Goal: Task Accomplishment & Management: Use online tool/utility

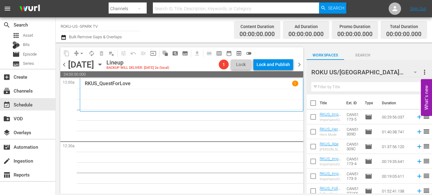
click at [335, 88] on input "text" at bounding box center [369, 87] width 116 height 10
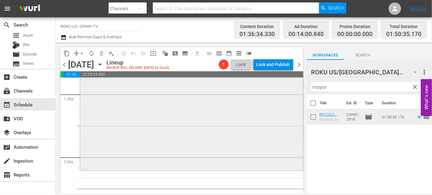
scroll to position [197, 0]
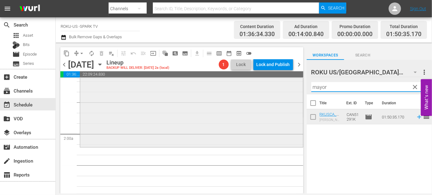
drag, startPoint x: 329, startPoint y: 89, endPoint x: 296, endPoint y: 87, distance: 32.8
click at [296, 87] on div "content_copy compress arrow_drop_down autorenew_outlined delete_forever_outline…" at bounding box center [244, 118] width 376 height 151
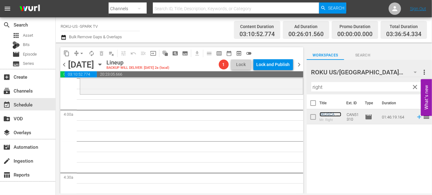
scroll to position [478, 0]
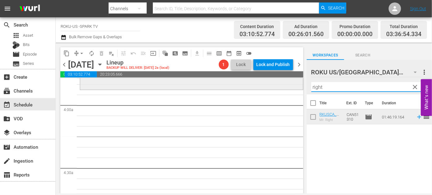
drag, startPoint x: 333, startPoint y: 86, endPoint x: 269, endPoint y: 84, distance: 63.7
click at [270, 85] on div "content_copy compress arrow_drop_down autorenew_outlined delete_forever_outline…" at bounding box center [244, 118] width 376 height 151
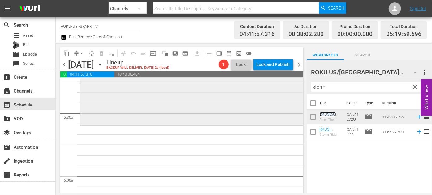
scroll to position [674, 0]
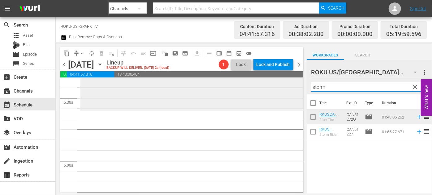
drag, startPoint x: 325, startPoint y: 89, endPoint x: 294, endPoint y: 89, distance: 31.5
click at [294, 89] on div "content_copy compress arrow_drop_down autorenew_outlined delete_forever_outline…" at bounding box center [244, 118] width 376 height 151
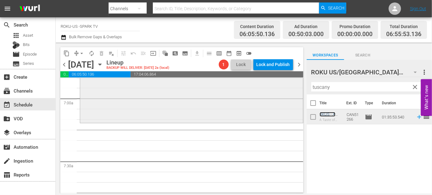
scroll to position [871, 0]
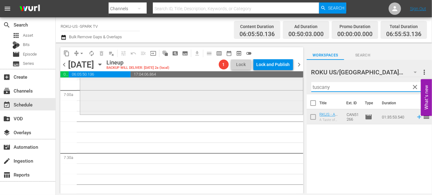
drag, startPoint x: 338, startPoint y: 88, endPoint x: 273, endPoint y: 84, distance: 65.4
click at [273, 84] on div "content_copy compress arrow_drop_down autorenew_outlined delete_forever_outline…" at bounding box center [244, 118] width 376 height 151
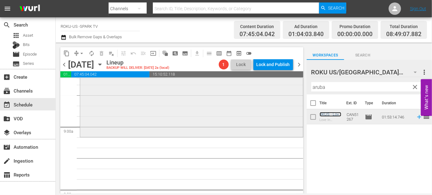
scroll to position [1096, 0]
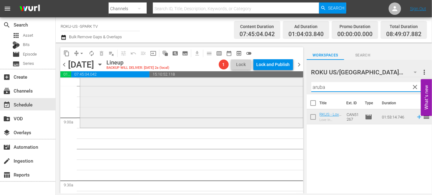
drag, startPoint x: 338, startPoint y: 87, endPoint x: 297, endPoint y: 87, distance: 41.4
click at [297, 87] on div "content_copy compress arrow_drop_down autorenew_outlined delete_forever_outline…" at bounding box center [244, 118] width 376 height 151
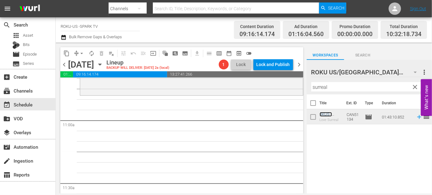
scroll to position [1349, 0]
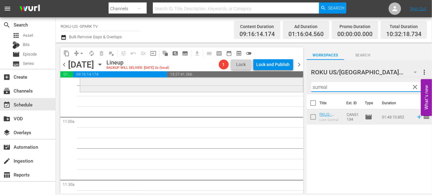
drag, startPoint x: 316, startPoint y: 85, endPoint x: 298, endPoint y: 86, distance: 18.0
click at [298, 86] on div "content_copy compress arrow_drop_down autorenew_outlined delete_forever_outline…" at bounding box center [244, 118] width 376 height 151
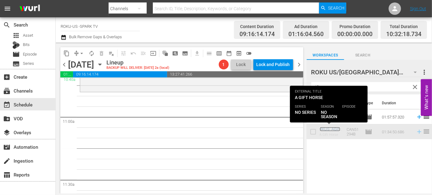
scroll to position [1342, 0]
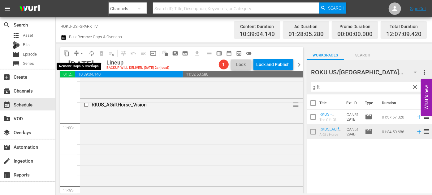
click at [80, 52] on span "arrow_drop_down" at bounding box center [82, 53] width 6 height 6
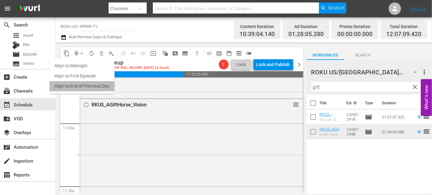
click at [90, 86] on li "Align to End of Previous Day" at bounding box center [81, 86] width 65 height 10
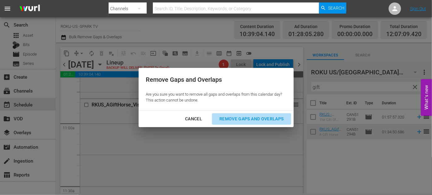
click at [253, 118] on div "Remove Gaps and Overlaps" at bounding box center [251, 119] width 74 height 8
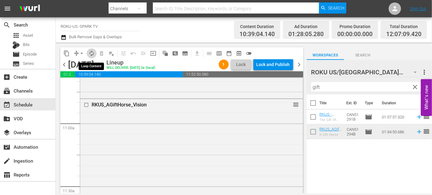
click at [93, 53] on span "autorenew_outlined" at bounding box center [91, 53] width 6 height 6
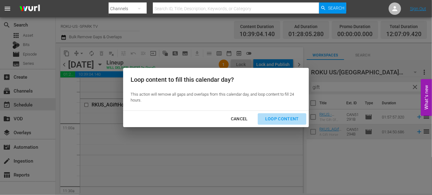
click at [286, 118] on div "Loop Content" at bounding box center [282, 119] width 44 height 8
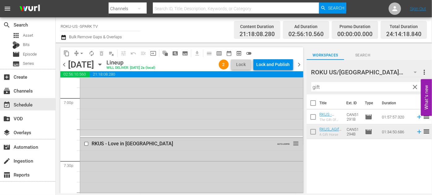
scroll to position [2385, 0]
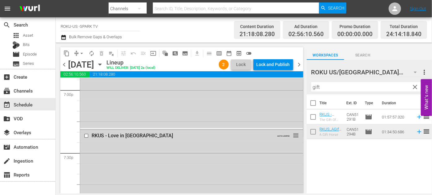
click at [216, 138] on div "RKUS - Love in [GEOGRAPHIC_DATA]" at bounding box center [181, 136] width 178 height 6
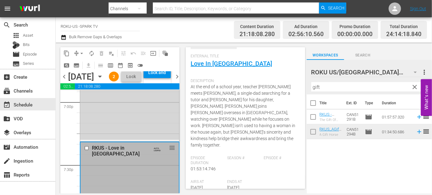
scroll to position [28, 0]
click at [167, 78] on div "Lock and Publish" at bounding box center [157, 72] width 21 height 11
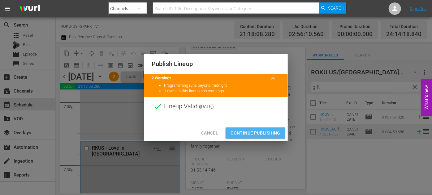
click at [255, 132] on span "Continue Publishing" at bounding box center [255, 134] width 50 height 8
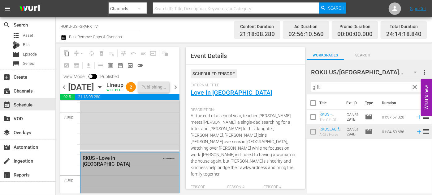
click at [103, 91] on icon "button" at bounding box center [99, 87] width 7 height 7
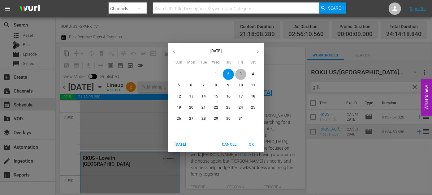
click at [241, 75] on p "3" at bounding box center [240, 74] width 2 height 5
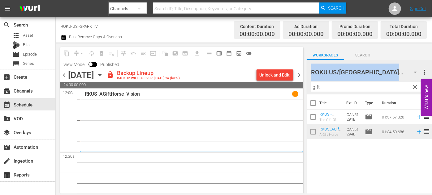
drag, startPoint x: 298, startPoint y: 172, endPoint x: 306, endPoint y: 87, distance: 84.8
click at [306, 87] on div "content_copy compress arrow_drop_down autorenew_outlined delete_forever_outline…" at bounding box center [244, 118] width 376 height 151
click at [275, 72] on div "Unlock and Edit" at bounding box center [274, 75] width 30 height 11
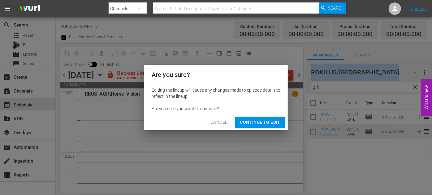
click at [266, 123] on span "Continue to Edit" at bounding box center [260, 123] width 40 height 8
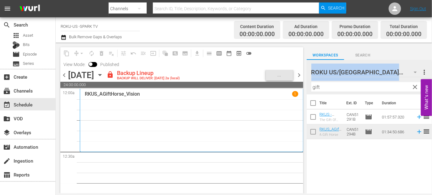
click at [336, 89] on input "gift" at bounding box center [369, 87] width 116 height 10
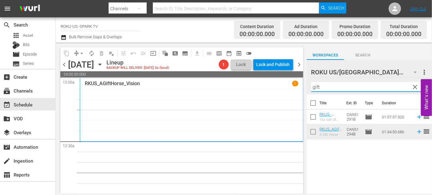
drag, startPoint x: 336, startPoint y: 89, endPoint x: 293, endPoint y: 87, distance: 43.0
click at [293, 87] on div "content_copy compress arrow_drop_down autorenew_outlined delete_forever_outline…" at bounding box center [244, 118] width 376 height 151
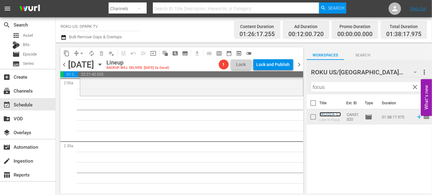
scroll to position [253, 0]
drag, startPoint x: 323, startPoint y: 87, endPoint x: 283, endPoint y: 85, distance: 39.6
click at [283, 85] on div "content_copy compress arrow_drop_down autorenew_outlined delete_forever_outline…" at bounding box center [244, 118] width 376 height 151
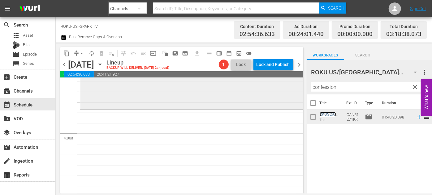
scroll to position [450, 0]
drag, startPoint x: 341, startPoint y: 87, endPoint x: 268, endPoint y: 86, distance: 72.3
click at [268, 86] on div "content_copy compress arrow_drop_down autorenew_outlined delete_forever_outline…" at bounding box center [244, 118] width 376 height 151
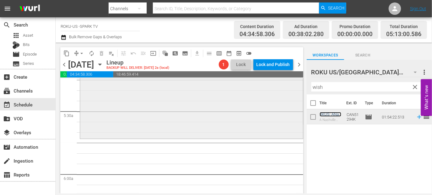
scroll to position [674, 0]
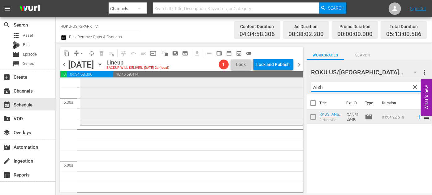
drag, startPoint x: 335, startPoint y: 85, endPoint x: 288, endPoint y: 86, distance: 47.0
click at [288, 86] on div "content_copy compress arrow_drop_down autorenew_outlined delete_forever_outline…" at bounding box center [244, 118] width 376 height 151
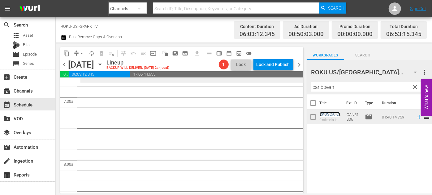
scroll to position [871, 0]
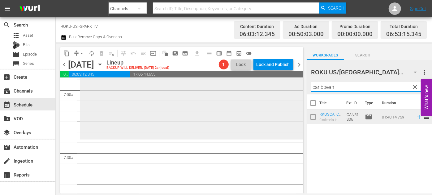
drag, startPoint x: 344, startPoint y: 89, endPoint x: 274, endPoint y: 87, distance: 70.8
click at [274, 87] on div "content_copy compress arrow_drop_down autorenew_outlined delete_forever_outline…" at bounding box center [244, 118] width 376 height 151
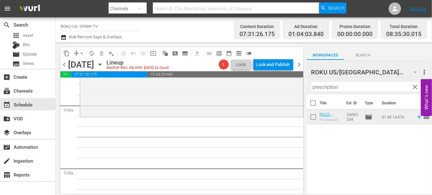
scroll to position [1096, 0]
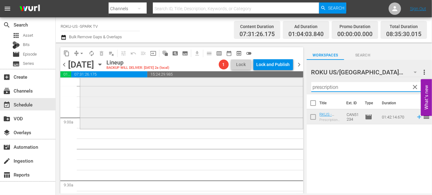
drag, startPoint x: 349, startPoint y: 88, endPoint x: 287, endPoint y: 89, distance: 62.1
click at [287, 89] on div "content_copy compress arrow_drop_down autorenew_outlined delete_forever_outline…" at bounding box center [244, 118] width 376 height 151
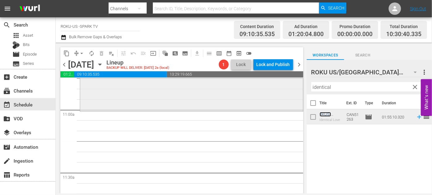
scroll to position [1377, 0]
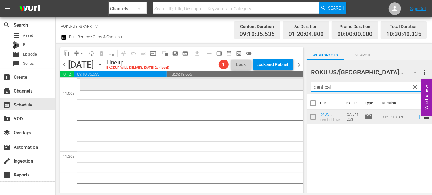
drag, startPoint x: 346, startPoint y: 88, endPoint x: 283, endPoint y: 88, distance: 63.1
click at [283, 88] on div "content_copy compress arrow_drop_down autorenew_outlined delete_forever_outline…" at bounding box center [244, 118] width 376 height 151
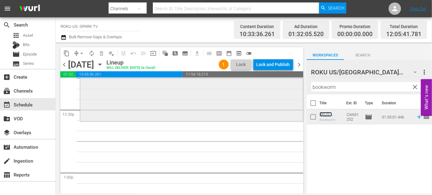
scroll to position [1546, 0]
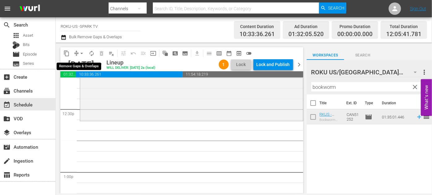
click at [81, 53] on span "arrow_drop_down" at bounding box center [82, 53] width 6 height 6
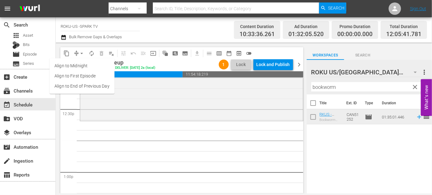
click at [104, 87] on li "Align to End of Previous Day" at bounding box center [81, 86] width 65 height 10
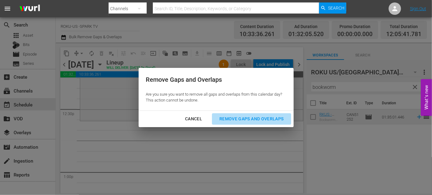
click at [244, 120] on div "Remove Gaps and Overlaps" at bounding box center [251, 119] width 74 height 8
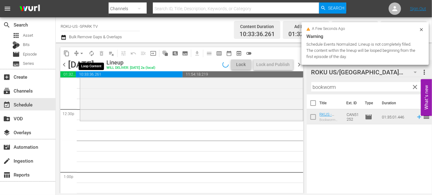
click at [91, 53] on span "autorenew_outlined" at bounding box center [91, 53] width 6 height 6
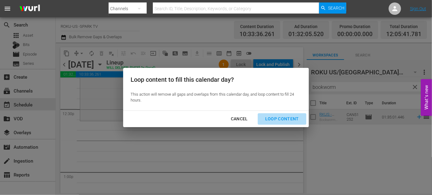
click at [288, 117] on div "Loop Content" at bounding box center [282, 119] width 44 height 8
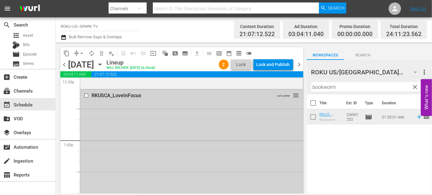
scroll to position [1574, 0]
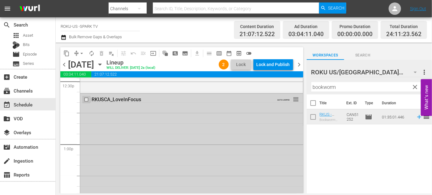
click at [87, 100] on input "checkbox" at bounding box center [87, 99] width 6 height 5
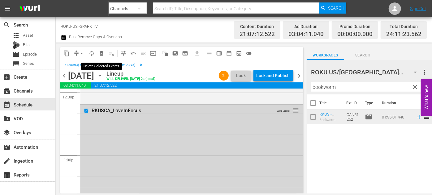
click at [101, 54] on span "delete_forever_outlined" at bounding box center [101, 53] width 6 height 6
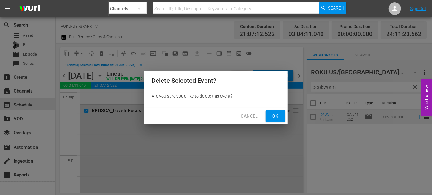
click at [277, 116] on span "Ok" at bounding box center [275, 117] width 10 height 8
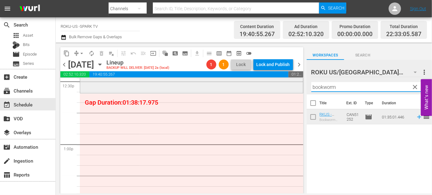
drag, startPoint x: 355, startPoint y: 88, endPoint x: 293, endPoint y: 86, distance: 62.2
click at [293, 86] on div "content_copy compress arrow_drop_down autorenew_outlined delete_forever_outline…" at bounding box center [244, 118] width 376 height 151
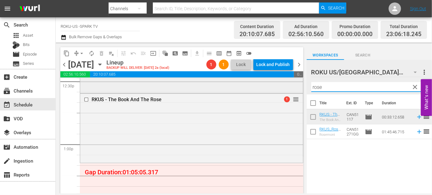
drag, startPoint x: 331, startPoint y: 88, endPoint x: 285, endPoint y: 83, distance: 46.3
click at [285, 83] on div "content_copy compress arrow_drop_down autorenew_outlined delete_forever_outline…" at bounding box center [244, 118] width 376 height 151
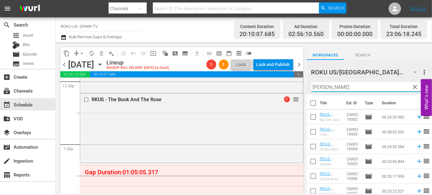
type input "[PERSON_NAME]"
click at [310, 87] on div "ROKU US/CA 185 ROKU US/[GEOGRAPHIC_DATA] more_vert clear Filter by Title [PERSO…" at bounding box center [368, 77] width 125 height 35
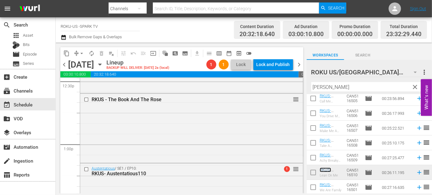
scroll to position [1714, 0]
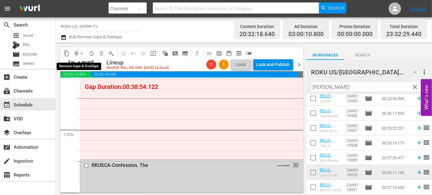
click at [79, 50] on span "arrow_drop_down" at bounding box center [82, 53] width 6 height 6
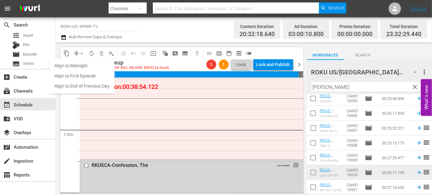
click at [82, 88] on li "Align to End of Previous Day" at bounding box center [81, 86] width 65 height 10
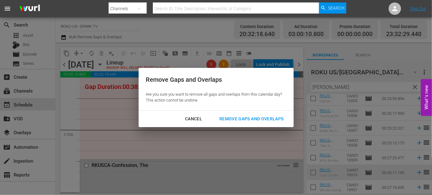
click at [238, 118] on div "Remove Gaps and Overlaps" at bounding box center [251, 119] width 74 height 8
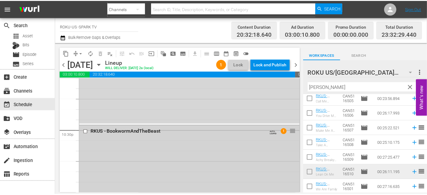
scroll to position [2777, 0]
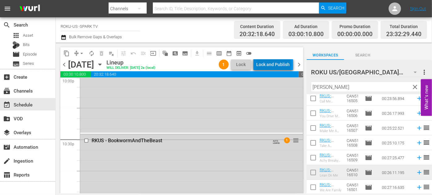
click at [275, 65] on div "Lock and Publish" at bounding box center [272, 64] width 33 height 11
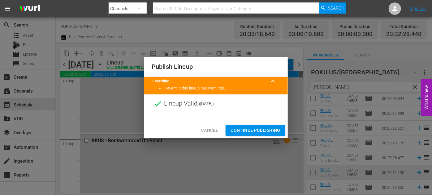
click at [264, 128] on span "Continue Publishing" at bounding box center [255, 131] width 50 height 8
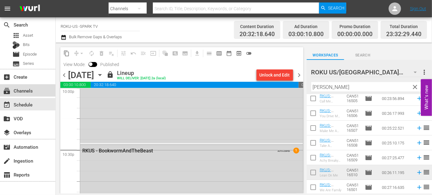
click at [26, 90] on div "subscriptions Channels" at bounding box center [17, 90] width 35 height 6
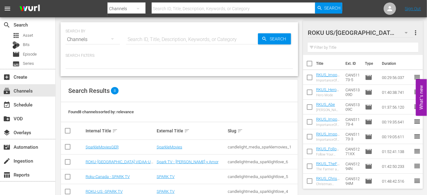
scroll to position [74, 0]
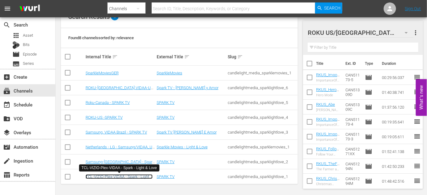
click at [111, 177] on link "TCL-VIZIO-Plex-VIDAA - Spark - Light & Love" at bounding box center [119, 179] width 67 height 9
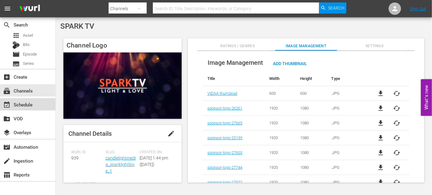
click at [21, 106] on div "event_available Schedule" at bounding box center [17, 104] width 35 height 6
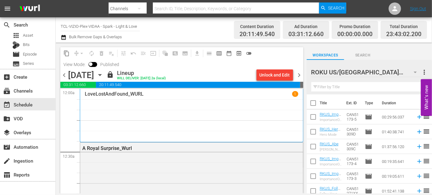
click at [101, 75] on icon "button" at bounding box center [99, 76] width 3 height 2
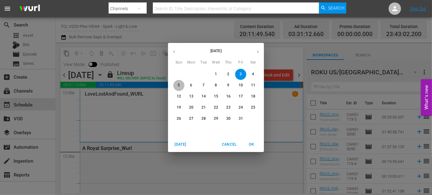
click at [180, 84] on p "5" at bounding box center [178, 85] width 2 height 5
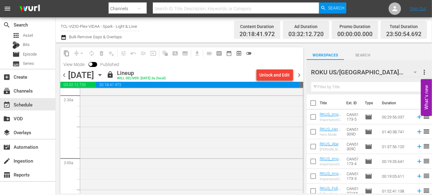
scroll to position [365, 0]
click at [103, 74] on icon "button" at bounding box center [99, 75] width 7 height 7
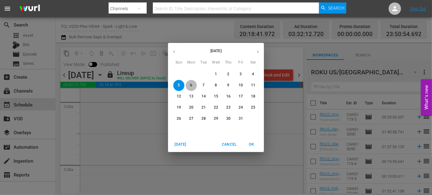
click at [191, 87] on p "6" at bounding box center [191, 85] width 2 height 5
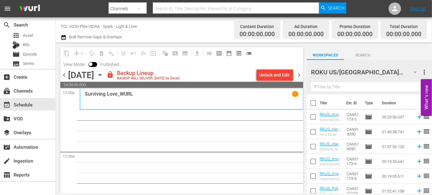
drag, startPoint x: 119, startPoint y: 6, endPoint x: 202, endPoint y: 82, distance: 112.9
click at [203, 82] on div "content_copy compress arrow_drop_down autorenew_outlined delete_forever_outline…" at bounding box center [181, 120] width 243 height 147
click at [267, 59] on div "content_copy compress arrow_drop_down autorenew_outlined delete_forever_outline…" at bounding box center [181, 58] width 243 height 23
click at [275, 72] on div "Unlock and Edit" at bounding box center [274, 75] width 30 height 11
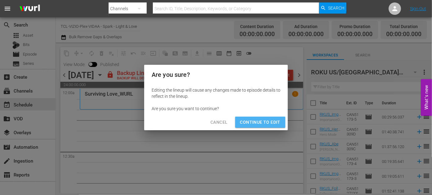
click at [267, 123] on span "Continue to Edit" at bounding box center [260, 123] width 40 height 8
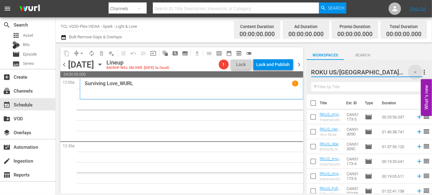
click at [412, 71] on icon "button" at bounding box center [414, 72] width 7 height 7
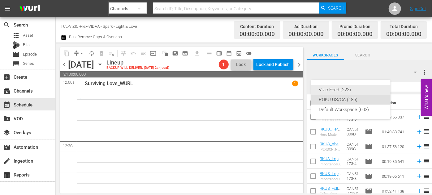
click at [335, 92] on div "Vizio Feed (223)" at bounding box center [350, 90] width 64 height 10
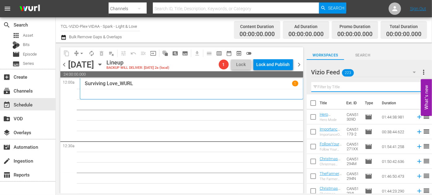
click at [349, 86] on input "text" at bounding box center [369, 87] width 116 height 10
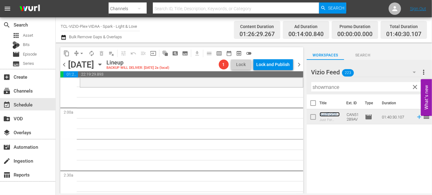
scroll to position [225, 0]
drag, startPoint x: 355, startPoint y: 86, endPoint x: 298, endPoint y: 81, distance: 56.8
click at [296, 85] on div "content_copy compress arrow_drop_down autorenew_outlined delete_forever_outline…" at bounding box center [244, 118] width 376 height 151
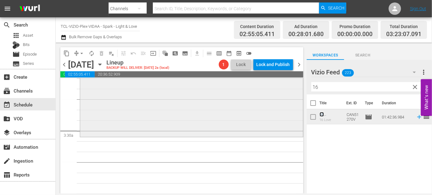
scroll to position [421, 0]
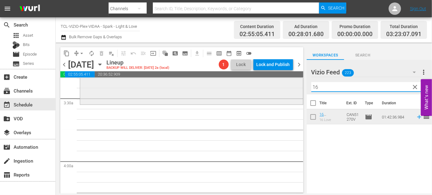
drag, startPoint x: 326, startPoint y: 86, endPoint x: 278, endPoint y: 85, distance: 47.9
click at [276, 87] on div "content_copy compress arrow_drop_down autorenew_outlined delete_forever_outline…" at bounding box center [244, 118] width 376 height 151
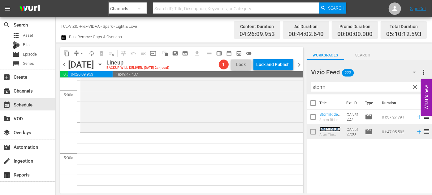
scroll to position [646, 0]
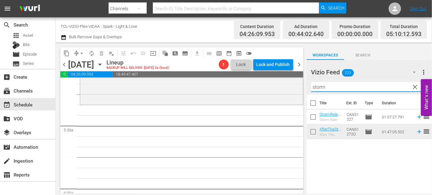
drag, startPoint x: 338, startPoint y: 85, endPoint x: 303, endPoint y: 85, distance: 34.6
click at [303, 85] on div "content_copy compress arrow_drop_down autorenew_outlined delete_forever_outline…" at bounding box center [244, 118] width 376 height 151
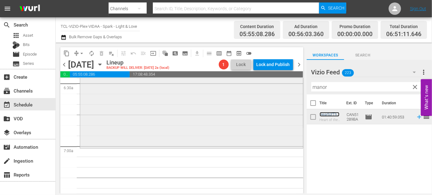
scroll to position [843, 0]
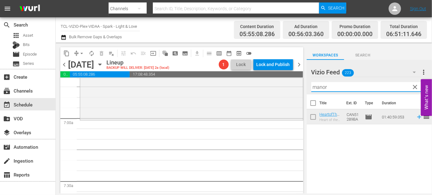
drag, startPoint x: 335, startPoint y: 88, endPoint x: 299, endPoint y: 87, distance: 36.5
click at [298, 87] on div "content_copy compress arrow_drop_down autorenew_outlined delete_forever_outline…" at bounding box center [244, 118] width 376 height 151
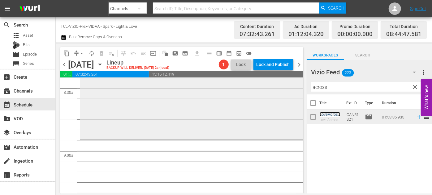
scroll to position [1068, 0]
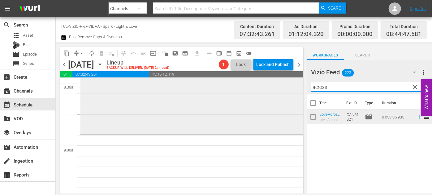
drag, startPoint x: 333, startPoint y: 86, endPoint x: 278, endPoint y: 86, distance: 55.6
click at [278, 86] on div "content_copy compress arrow_drop_down autorenew_outlined delete_forever_outline…" at bounding box center [244, 118] width 376 height 151
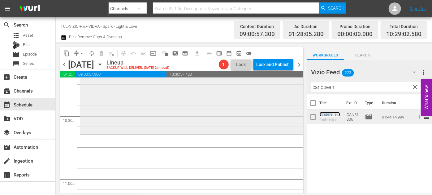
scroll to position [1293, 0]
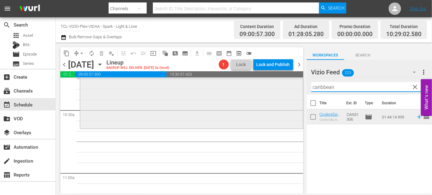
drag, startPoint x: 314, startPoint y: 88, endPoint x: 296, endPoint y: 88, distance: 17.9
click at [296, 88] on div "content_copy compress arrow_drop_down autorenew_outlined delete_forever_outline…" at bounding box center [244, 118] width 376 height 151
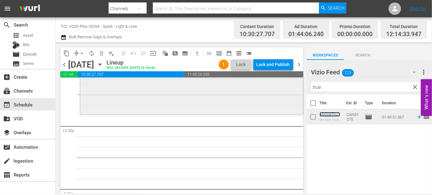
scroll to position [1546, 0]
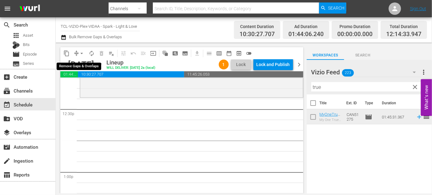
click at [82, 53] on span "arrow_drop_down" at bounding box center [82, 53] width 6 height 6
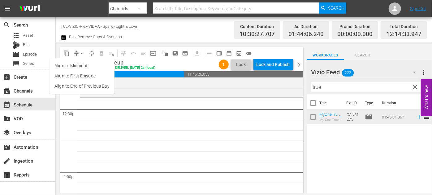
click at [96, 85] on li "Align to End of Previous Day" at bounding box center [81, 86] width 65 height 10
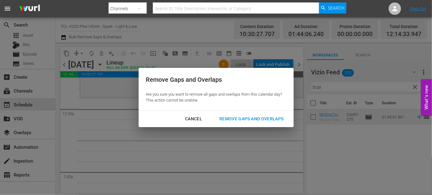
click at [249, 118] on div "Remove Gaps and Overlaps" at bounding box center [251, 119] width 74 height 8
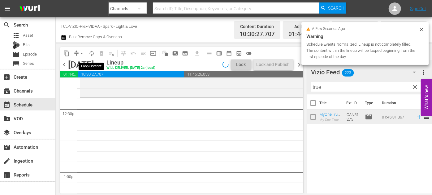
click at [91, 53] on span "autorenew_outlined" at bounding box center [91, 53] width 6 height 6
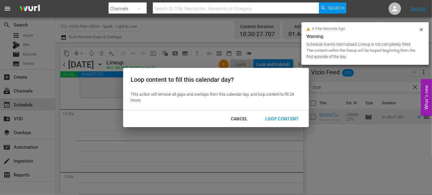
click at [279, 117] on div "Loop Content" at bounding box center [282, 119] width 44 height 8
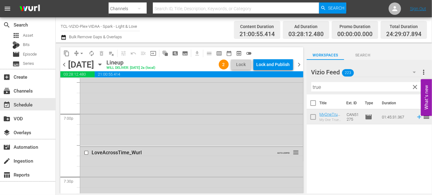
scroll to position [2361, 0]
click at [171, 150] on div "LoveAcrossTime_Wurl" at bounding box center [181, 153] width 178 height 6
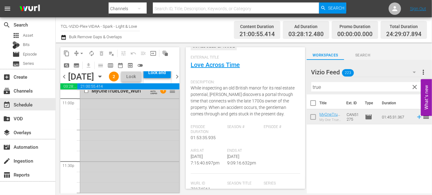
scroll to position [2886, 0]
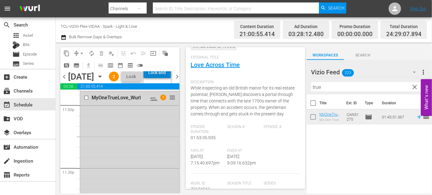
click at [168, 78] on div "Lock and Publish" at bounding box center [157, 72] width 21 height 11
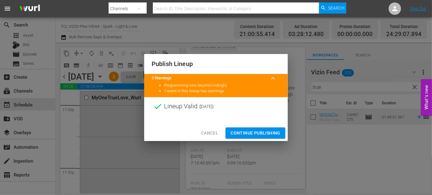
click at [253, 131] on span "Continue Publishing" at bounding box center [255, 134] width 50 height 8
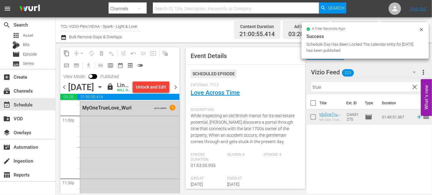
click at [101, 88] on icon "button" at bounding box center [99, 88] width 3 height 2
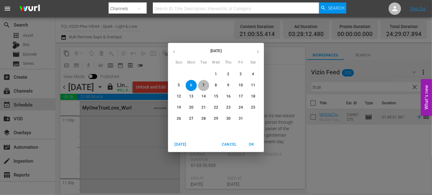
click at [202, 85] on p "7" at bounding box center [203, 85] width 2 height 5
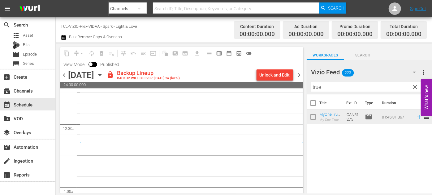
scroll to position [56, 0]
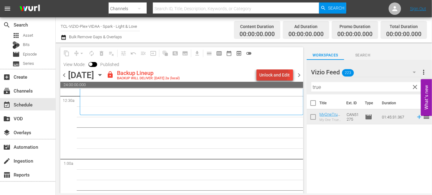
click at [272, 72] on div "Unlock and Edit" at bounding box center [274, 75] width 30 height 11
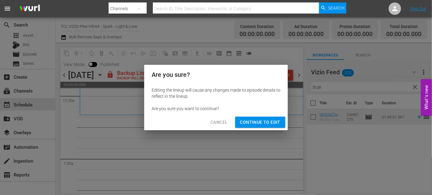
drag, startPoint x: 268, startPoint y: 121, endPoint x: 338, endPoint y: 89, distance: 77.3
click at [269, 121] on span "Continue to Edit" at bounding box center [260, 123] width 40 height 8
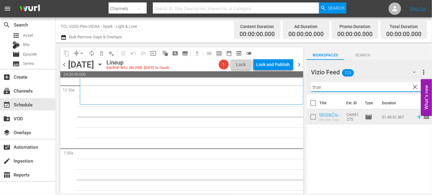
drag, startPoint x: 328, startPoint y: 88, endPoint x: 307, endPoint y: 86, distance: 21.4
click at [307, 87] on div "Vizio Feed 223 Vizio Feed more_vert clear Filter by Title true" at bounding box center [368, 77] width 125 height 35
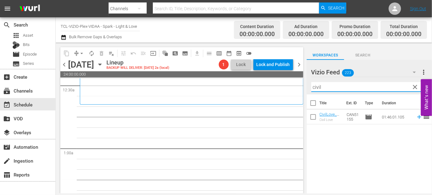
drag, startPoint x: 328, startPoint y: 88, endPoint x: 304, endPoint y: 83, distance: 24.5
click at [304, 83] on div "content_copy compress arrow_drop_down autorenew_outlined delete_forever_outline…" at bounding box center [244, 118] width 376 height 151
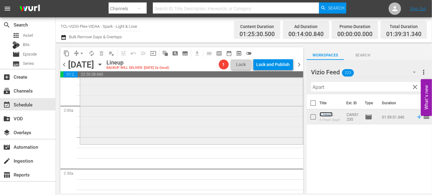
scroll to position [253, 0]
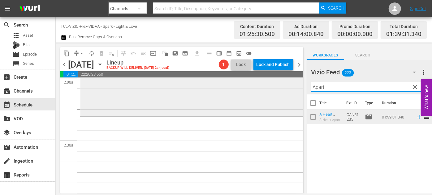
drag, startPoint x: 330, startPoint y: 86, endPoint x: 295, endPoint y: 85, distance: 35.3
click at [295, 85] on div "content_copy compress arrow_drop_down autorenew_outlined delete_forever_outline…" at bounding box center [244, 118] width 376 height 151
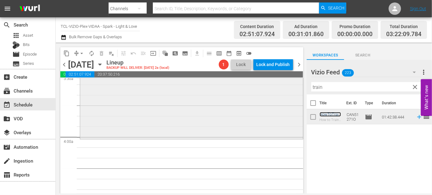
scroll to position [450, 0]
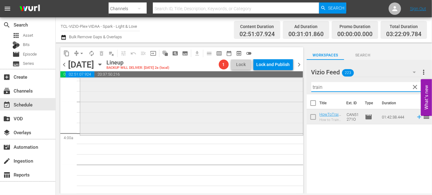
drag, startPoint x: 301, startPoint y: 87, endPoint x: 282, endPoint y: 87, distance: 19.2
click at [282, 87] on div "content_copy compress arrow_drop_down autorenew_outlined delete_forever_outline…" at bounding box center [244, 118] width 376 height 151
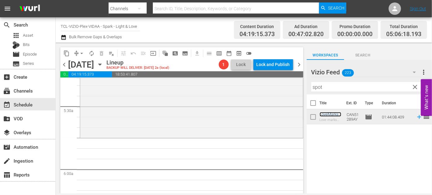
scroll to position [674, 0]
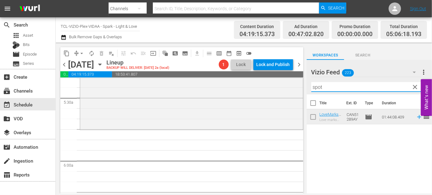
drag, startPoint x: 326, startPoint y: 85, endPoint x: 299, endPoint y: 87, distance: 27.2
click at [299, 87] on div "content_copy compress arrow_drop_down autorenew_outlined delete_forever_outline…" at bounding box center [244, 118] width 376 height 151
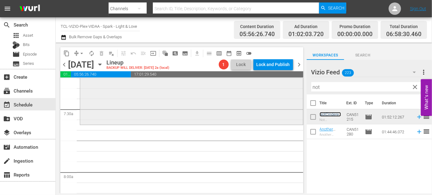
scroll to position [927, 0]
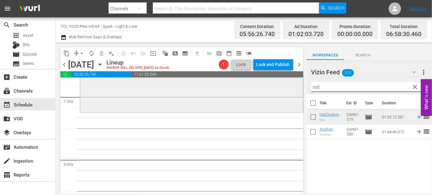
drag, startPoint x: 323, startPoint y: 87, endPoint x: 294, endPoint y: 86, distance: 29.7
click at [294, 86] on div "content_copy compress arrow_drop_down autorenew_outlined delete_forever_outline…" at bounding box center [244, 118] width 376 height 151
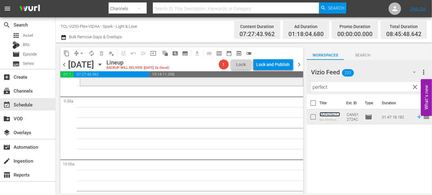
scroll to position [1180, 0]
drag, startPoint x: 334, startPoint y: 87, endPoint x: 305, endPoint y: 87, distance: 29.1
click at [305, 87] on div "content_copy compress arrow_drop_down autorenew_outlined delete_forever_outline…" at bounding box center [244, 118] width 376 height 151
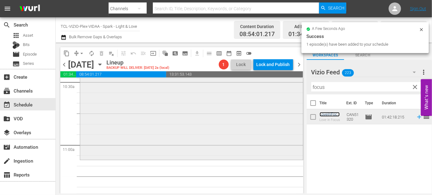
scroll to position [1349, 0]
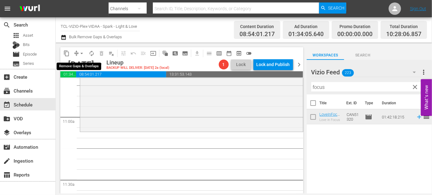
click at [81, 51] on span "arrow_drop_down" at bounding box center [82, 53] width 6 height 6
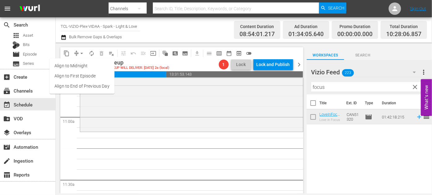
click at [94, 87] on li "Align to End of Previous Day" at bounding box center [81, 86] width 65 height 10
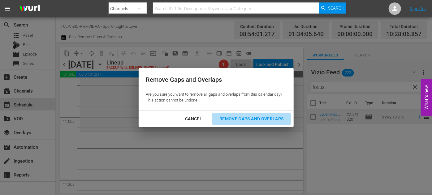
click at [263, 118] on div "Remove Gaps and Overlaps" at bounding box center [251, 119] width 74 height 8
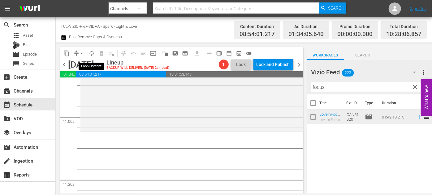
click at [89, 52] on span "autorenew_outlined" at bounding box center [91, 53] width 6 height 6
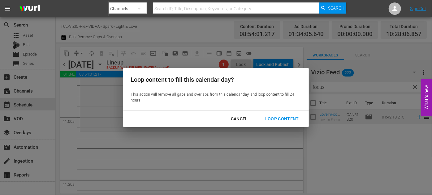
click at [282, 117] on div "Loop Content" at bounding box center [282, 119] width 44 height 8
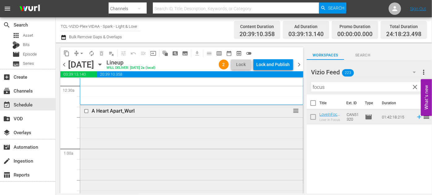
scroll to position [56, 0]
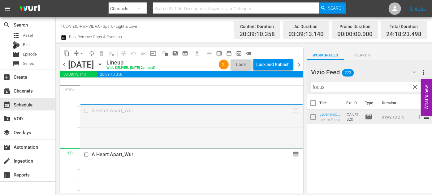
drag, startPoint x: 292, startPoint y: 110, endPoint x: 276, endPoint y: 158, distance: 50.3
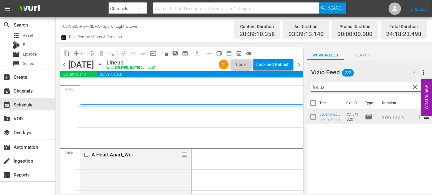
drag, startPoint x: 338, startPoint y: 87, endPoint x: 282, endPoint y: 85, distance: 56.3
click at [282, 85] on div "content_copy compress arrow_drop_down autorenew_outlined delete_forever_outline…" at bounding box center [244, 118] width 376 height 151
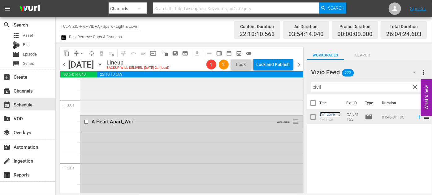
scroll to position [1377, 0]
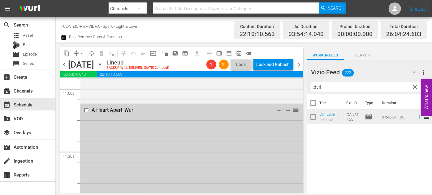
click at [83, 109] on div at bounding box center [86, 110] width 9 height 7
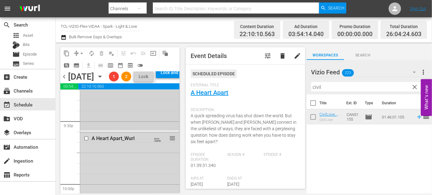
scroll to position [2698, 0]
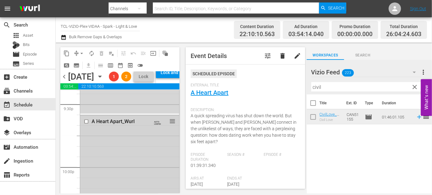
click at [88, 124] on input "checkbox" at bounding box center [87, 121] width 6 height 5
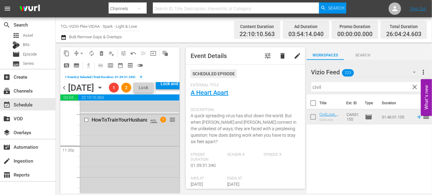
scroll to position [2923, 0]
click at [87, 120] on input "checkbox" at bounding box center [87, 117] width 6 height 5
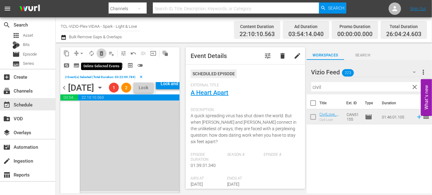
click at [100, 53] on span "delete_forever_outlined" at bounding box center [101, 53] width 6 height 6
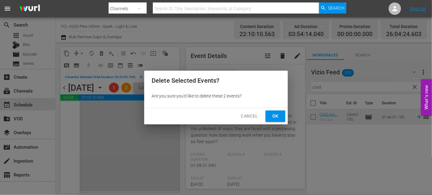
drag, startPoint x: 272, startPoint y: 116, endPoint x: 266, endPoint y: 116, distance: 5.9
click at [273, 116] on span "Ok" at bounding box center [275, 117] width 10 height 8
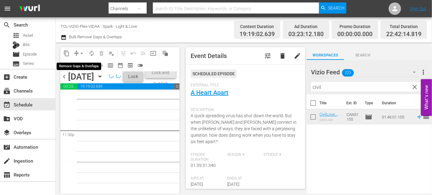
scroll to position [2945, 0]
click at [81, 53] on span "arrow_drop_down" at bounding box center [82, 53] width 6 height 6
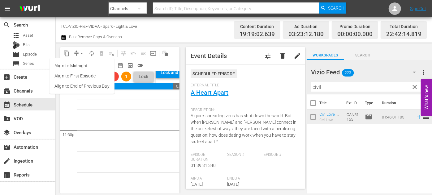
click at [87, 86] on li "Align to End of Previous Day" at bounding box center [81, 86] width 65 height 10
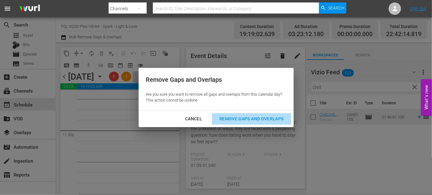
click at [256, 118] on div "Remove Gaps and Overlaps" at bounding box center [251, 119] width 74 height 8
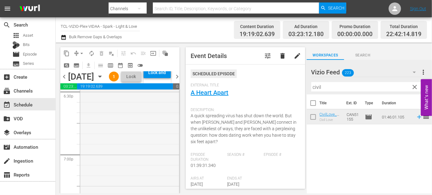
scroll to position [2333, 0]
drag, startPoint x: 169, startPoint y: 165, endPoint x: 147, endPoint y: 177, distance: 25.2
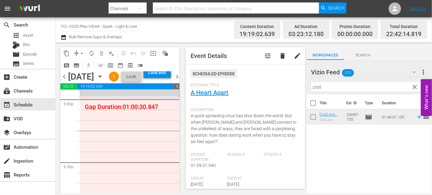
scroll to position [2248, 0]
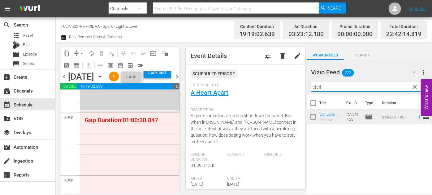
drag, startPoint x: 328, startPoint y: 87, endPoint x: 296, endPoint y: 87, distance: 32.2
click at [296, 87] on div "content_copy compress arrow_drop_down autorenew_outlined delete_forever_outline…" at bounding box center [244, 118] width 376 height 151
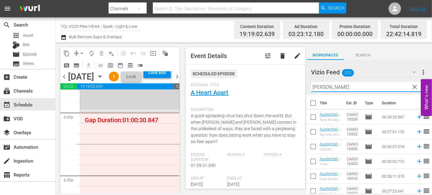
type input "[PERSON_NAME]"
click at [308, 87] on div "Vizio Feed 223 Vizio Feed more_vert clear Filter by Title [PERSON_NAME]" at bounding box center [368, 77] width 125 height 35
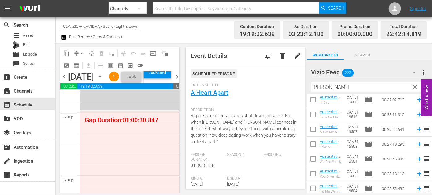
scroll to position [63, 0]
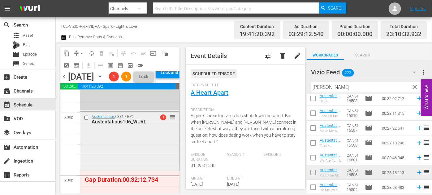
click at [86, 121] on input "checkbox" at bounding box center [87, 117] width 6 height 5
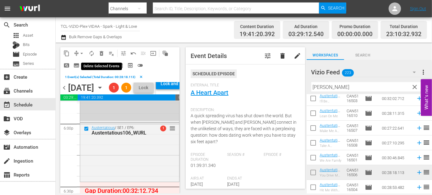
click at [102, 53] on span "delete_forever_outlined" at bounding box center [101, 53] width 6 height 6
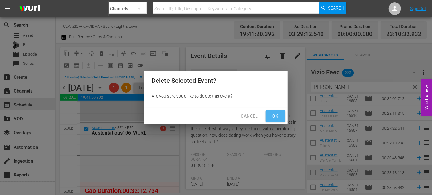
click at [271, 119] on span "Ok" at bounding box center [275, 117] width 10 height 8
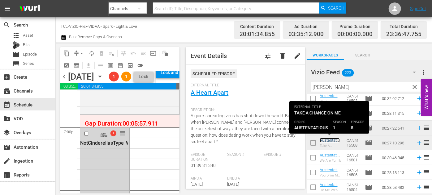
scroll to position [2361, 0]
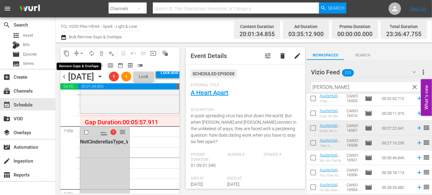
click at [82, 53] on span "arrow_drop_down" at bounding box center [82, 53] width 6 height 6
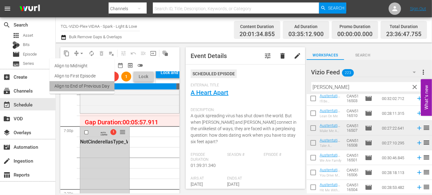
click at [89, 85] on li "Align to End of Previous Day" at bounding box center [81, 86] width 65 height 10
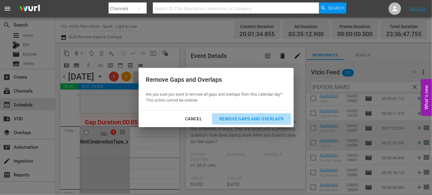
click at [243, 115] on div "Remove Gaps and Overlaps" at bounding box center [251, 119] width 74 height 8
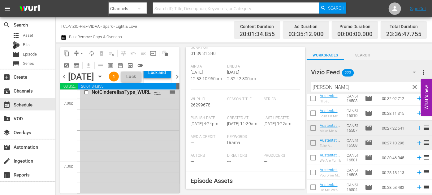
scroll to position [2360, 0]
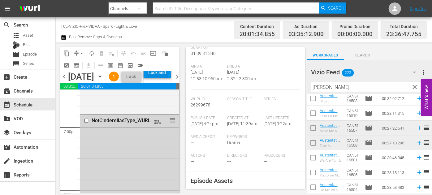
click at [168, 78] on div "Lock and Publish" at bounding box center [157, 72] width 21 height 11
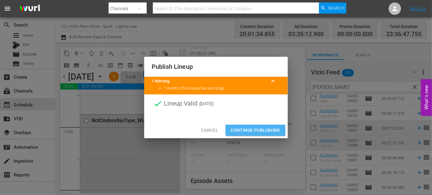
click at [265, 130] on span "Continue Publishing" at bounding box center [255, 131] width 50 height 8
